Goal: Information Seeking & Learning: Find contact information

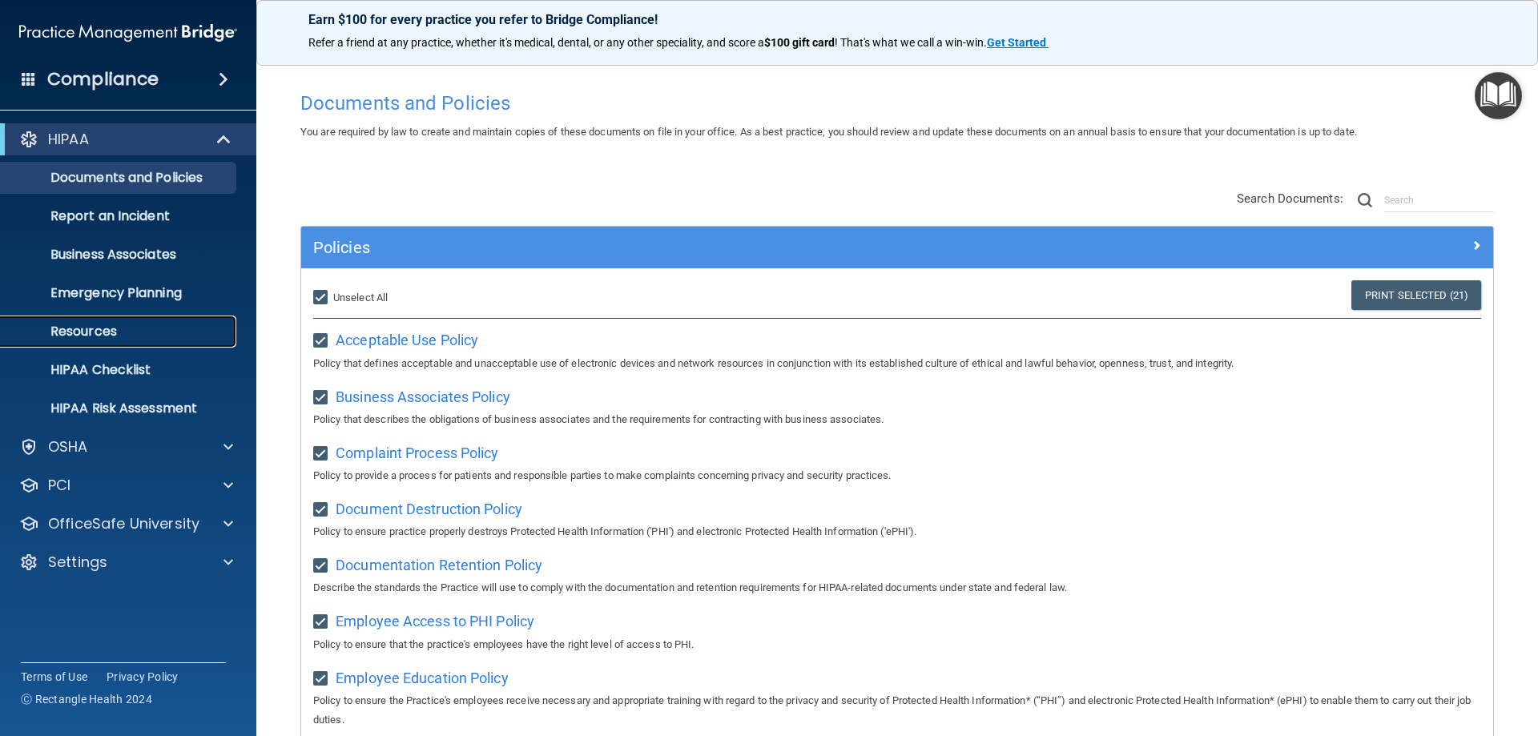
click at [182, 339] on p "Resources" at bounding box center [119, 332] width 219 height 16
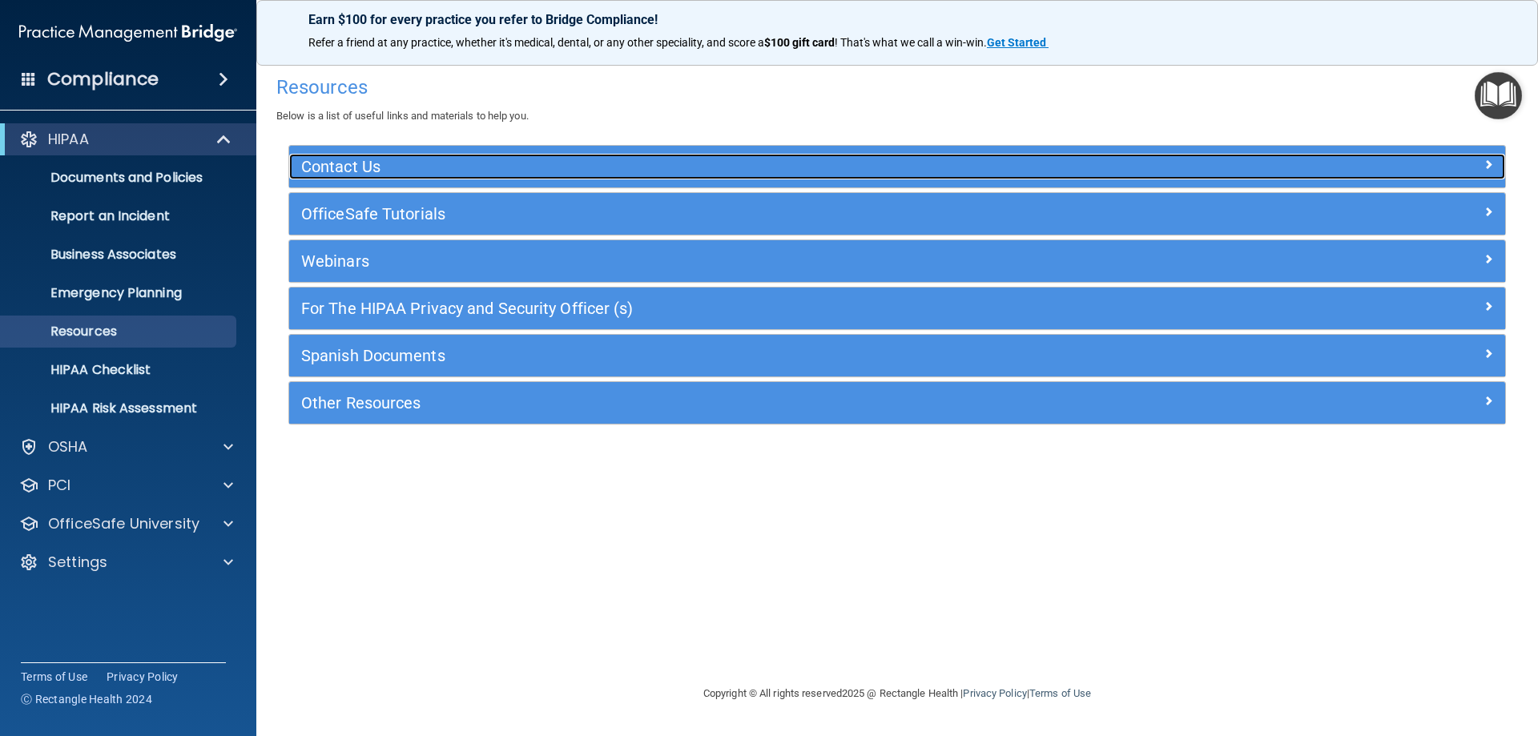
click at [532, 174] on h5 "Contact Us" at bounding box center [745, 167] width 889 height 18
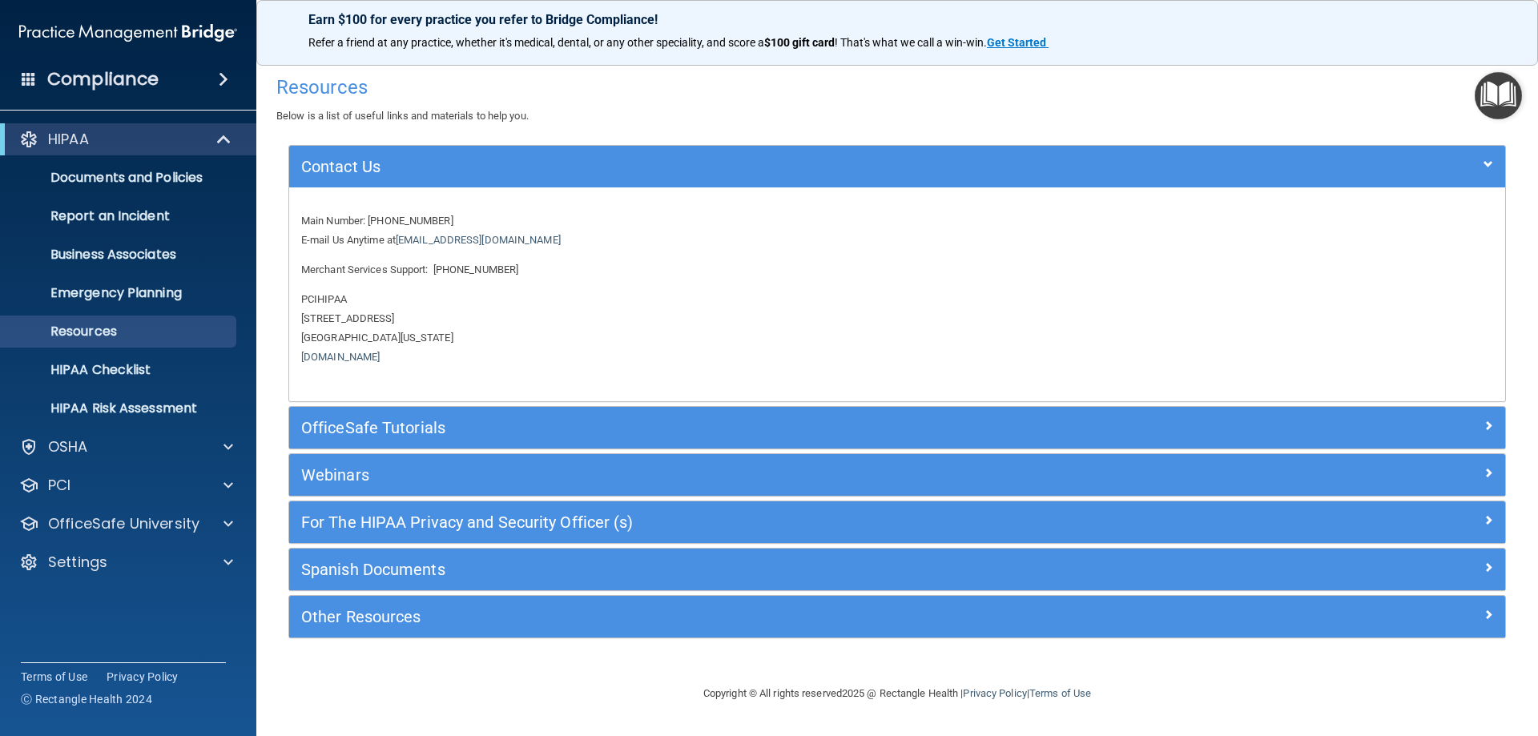
click at [373, 220] on p "Main Number: [PHONE_NUMBER] E-mail Us Anytime at [EMAIL_ADDRESS][DOMAIN_NAME]" at bounding box center [897, 231] width 1192 height 38
click at [428, 268] on p "Merchant Services Support: [PHONE_NUMBER]" at bounding box center [897, 269] width 1192 height 19
click at [393, 238] on p "Main Number: [PHONE_NUMBER] E-mail Us Anytime at [EMAIL_ADDRESS][DOMAIN_NAME]" at bounding box center [897, 231] width 1192 height 38
click at [375, 221] on p "Main Number: [PHONE_NUMBER] E-mail Us Anytime at [EMAIL_ADDRESS][DOMAIN_NAME]" at bounding box center [897, 231] width 1192 height 38
drag, startPoint x: 369, startPoint y: 220, endPoint x: 456, endPoint y: 220, distance: 87.3
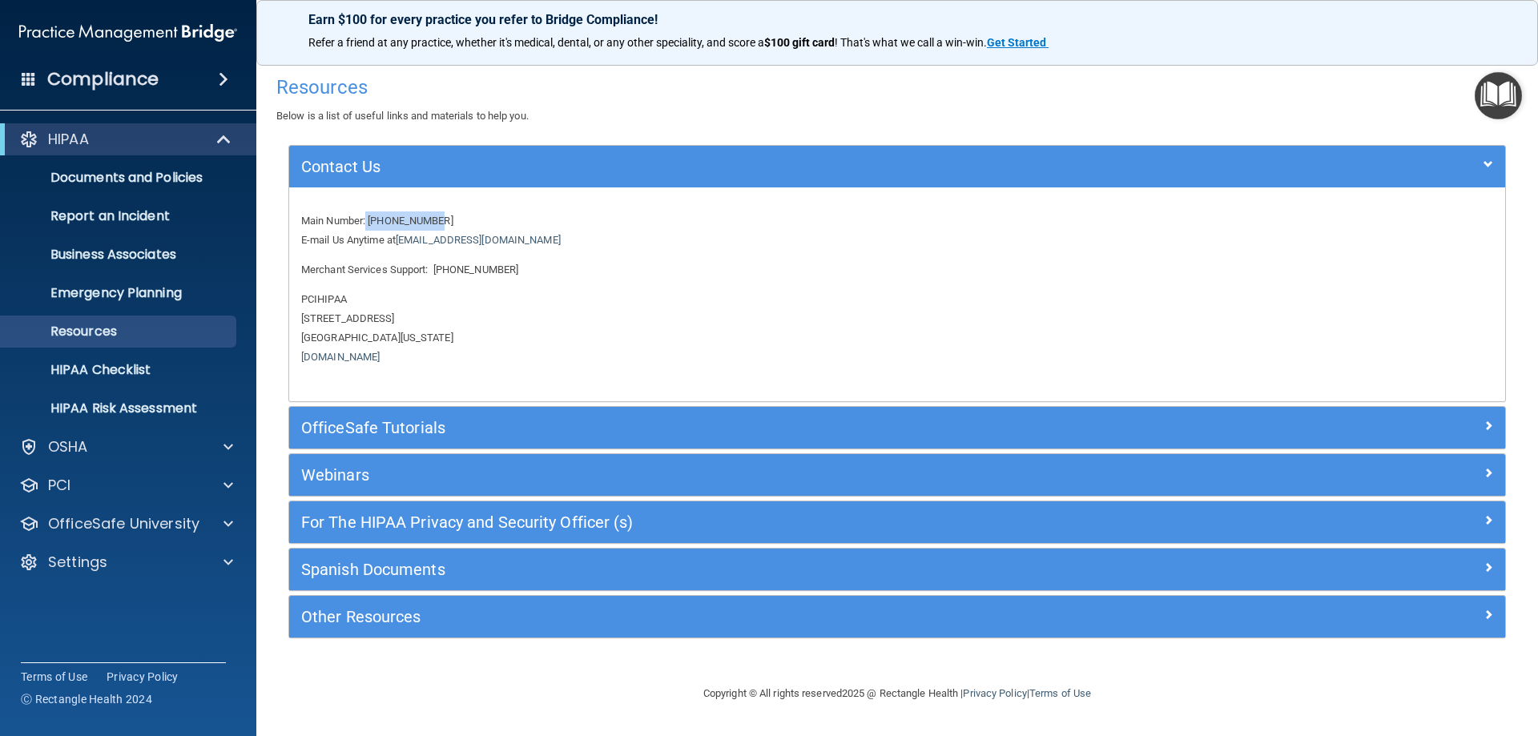
click at [456, 220] on p "Main Number: [PHONE_NUMBER] E-mail Us Anytime at [EMAIL_ADDRESS][DOMAIN_NAME]" at bounding box center [897, 231] width 1192 height 38
click at [561, 228] on p "Main Number: [PHONE_NUMBER] E-mail Us Anytime at [EMAIL_ADDRESS][DOMAIN_NAME]" at bounding box center [897, 231] width 1192 height 38
click at [447, 265] on p "Merchant Services Support: [PHONE_NUMBER]" at bounding box center [897, 269] width 1192 height 19
click at [434, 268] on p "Merchant Services Support: [PHONE_NUMBER]" at bounding box center [897, 269] width 1192 height 19
